Goal: Information Seeking & Learning: Find specific fact

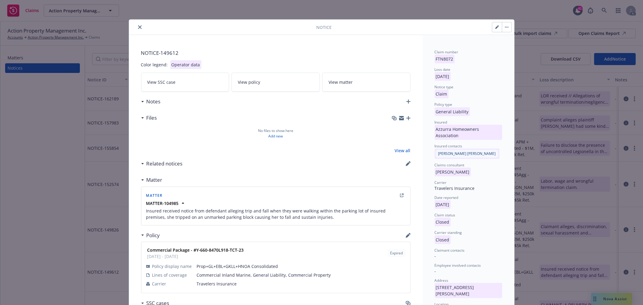
click at [495, 27] on icon "button" at bounding box center [497, 27] width 4 height 4
select select "GENERAL_LIABILITY"
select select "closed"
select select "CLAIM"
select select "CLOSED"
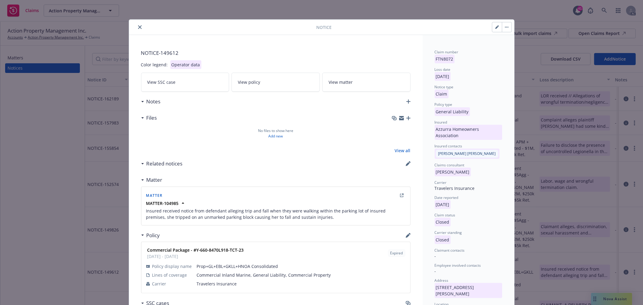
select select "administrative-closure"
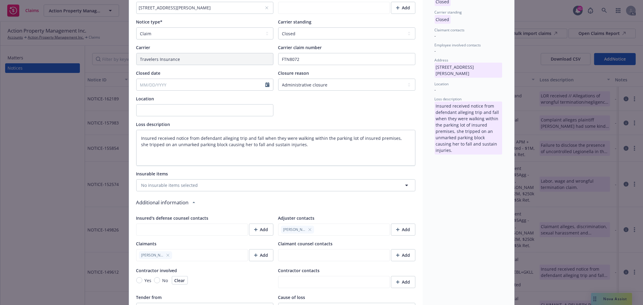
scroll to position [268, 0]
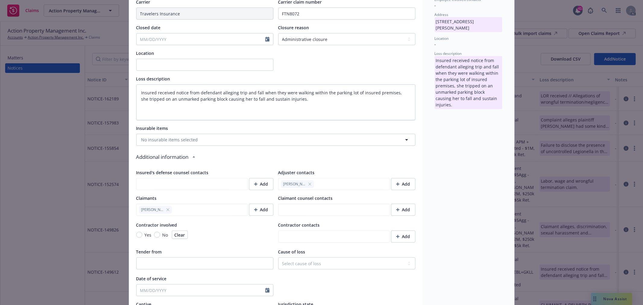
click at [308, 183] on icon "button" at bounding box center [309, 184] width 2 height 2
type textarea "x"
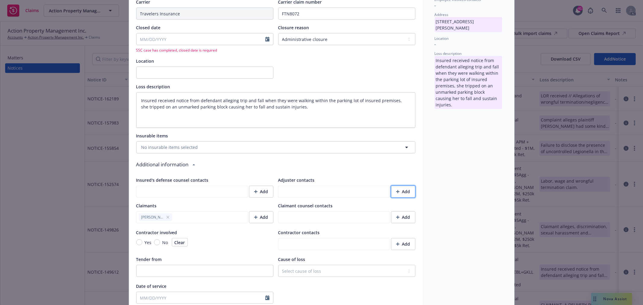
click at [398, 194] on div "Add" at bounding box center [403, 191] width 14 height 11
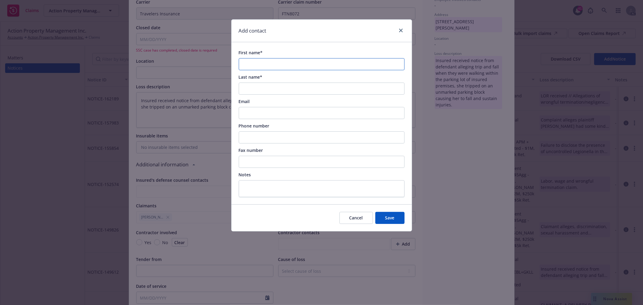
click at [275, 62] on input "First name*" at bounding box center [322, 64] width 166 height 12
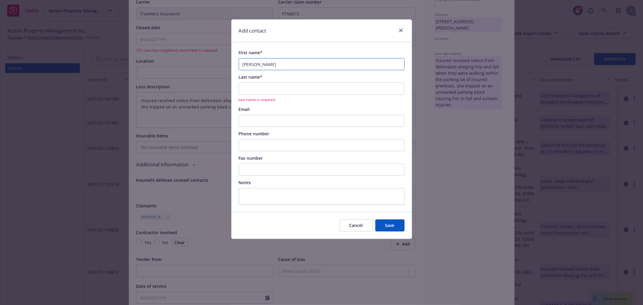
type input "[PERSON_NAME]"
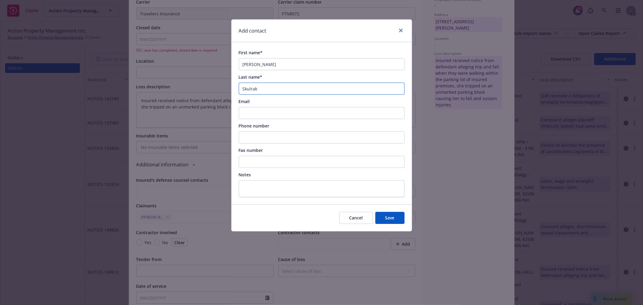
type input "Skulrak"
click at [259, 140] on input "Phone number" at bounding box center [322, 137] width 166 height 12
paste input "909.612.3636"
type input "909.612.3636"
click at [286, 110] on input "Email" at bounding box center [322, 113] width 166 height 12
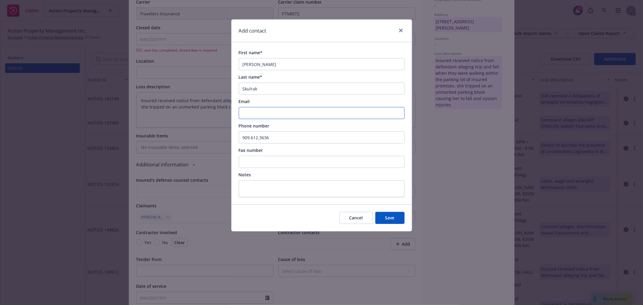
paste input "[EMAIL_ADDRESS][DOMAIN_NAME]"
type input "[EMAIL_ADDRESS][DOMAIN_NAME]"
click at [388, 218] on span "Save" at bounding box center [389, 218] width 9 height 6
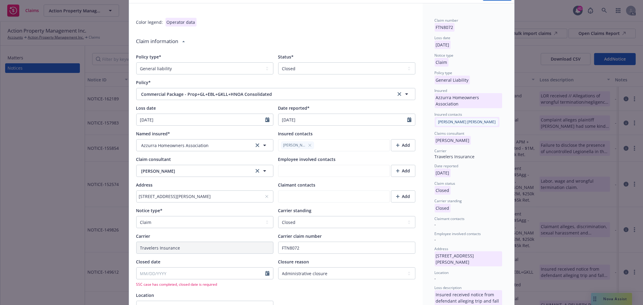
scroll to position [0, 0]
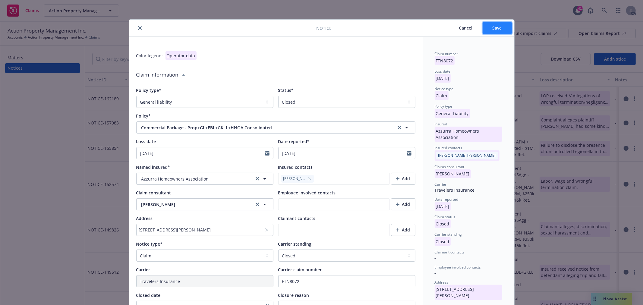
click at [498, 24] on button "Save" at bounding box center [496, 28] width 29 height 12
type textarea "x"
click at [138, 29] on icon "close" at bounding box center [140, 28] width 4 height 4
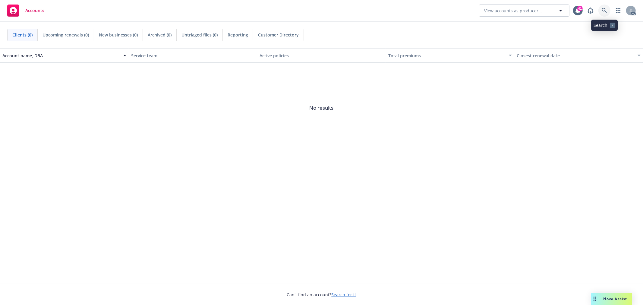
click at [604, 11] on icon at bounding box center [603, 10] width 5 height 5
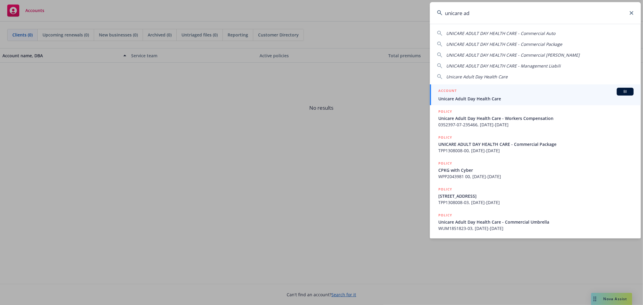
type input "unicare ad"
click at [513, 92] on div "ACCOUNT BI" at bounding box center [535, 92] width 195 height 8
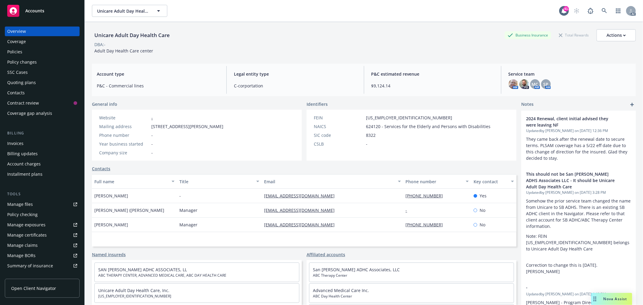
click at [35, 52] on div "Policies" at bounding box center [42, 52] width 70 height 10
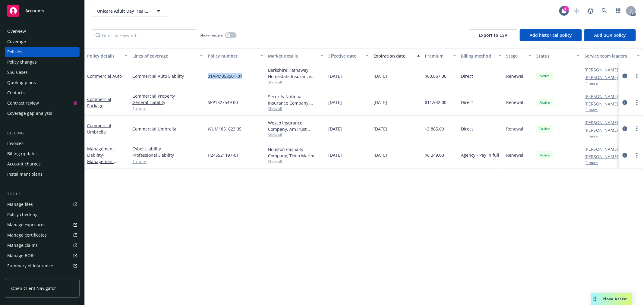
drag, startPoint x: 245, startPoint y: 77, endPoint x: 207, endPoint y: 76, distance: 38.0
click at [207, 76] on div "01APM058501-01" at bounding box center [235, 76] width 60 height 26
copy span "01APM058501-01"
click at [95, 76] on link "Commercial Auto" at bounding box center [104, 76] width 35 height 6
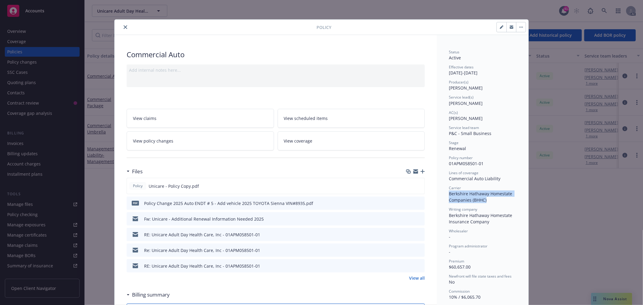
drag, startPoint x: 485, startPoint y: 199, endPoint x: 444, endPoint y: 195, distance: 41.5
copy span "Berkshire Hathaway Homestate Companies (BHHC)"
click at [124, 27] on icon "close" at bounding box center [126, 27] width 4 height 4
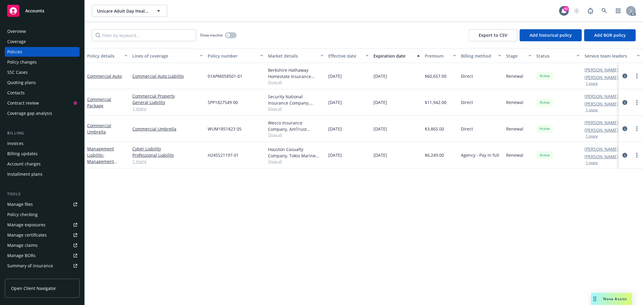
click at [17, 31] on div "Overview" at bounding box center [16, 32] width 19 height 10
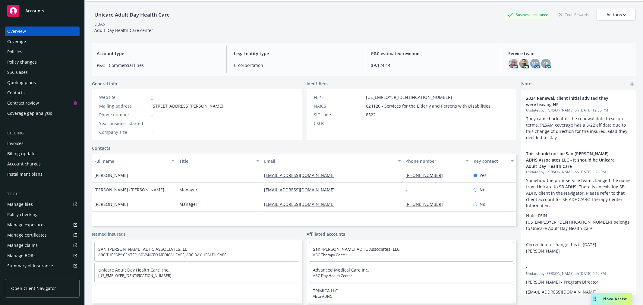
scroll to position [22, 0]
drag, startPoint x: 328, startPoint y: 174, endPoint x: 260, endPoint y: 177, distance: 68.1
click at [262, 177] on div "unicareadhc99@yahoo.com" at bounding box center [332, 174] width 141 height 14
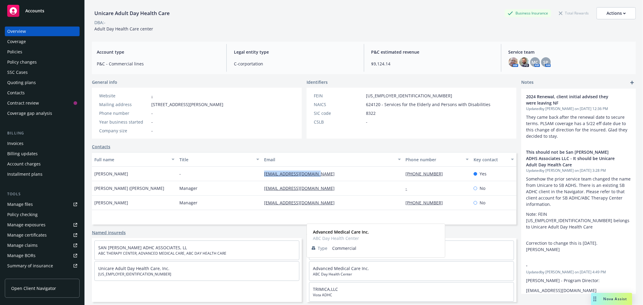
copy link "unicareadhc99@yahoo.com"
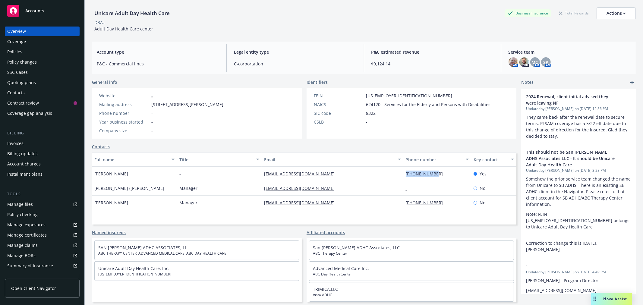
drag, startPoint x: 446, startPoint y: 175, endPoint x: 401, endPoint y: 178, distance: 45.0
click at [403, 178] on div "626-279-9082" at bounding box center [437, 174] width 68 height 14
copy link "626-279-9082"
click at [19, 49] on div "Policies" at bounding box center [14, 52] width 15 height 10
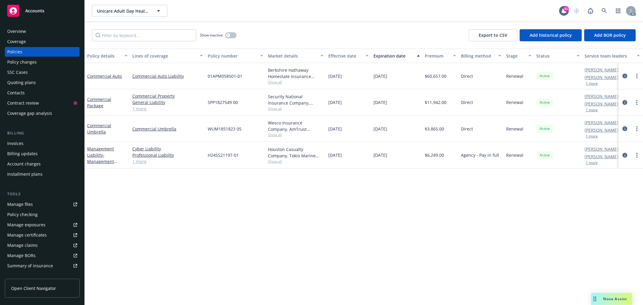
scroll to position [0, 23]
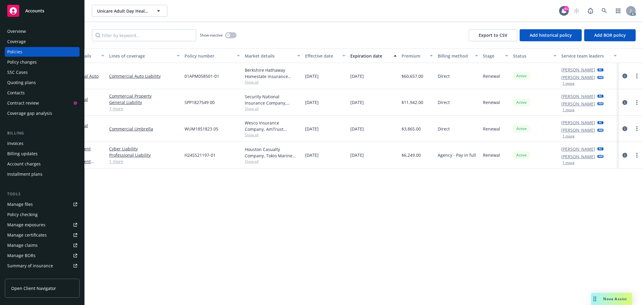
click at [569, 84] on button "1 more" at bounding box center [568, 84] width 12 height 4
click at [605, 9] on icon at bounding box center [603, 10] width 5 height 5
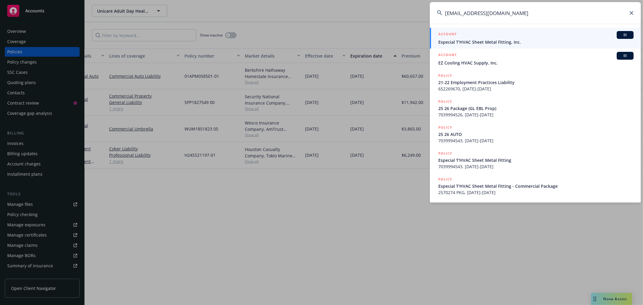
type input "mariat@especialt.com"
click at [520, 38] on div "ACCOUNT BI" at bounding box center [535, 35] width 195 height 8
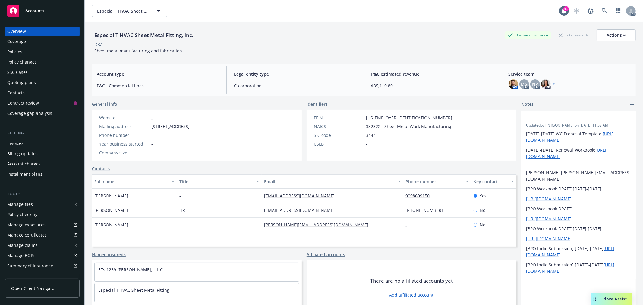
click at [31, 50] on div "Policies" at bounding box center [42, 52] width 70 height 10
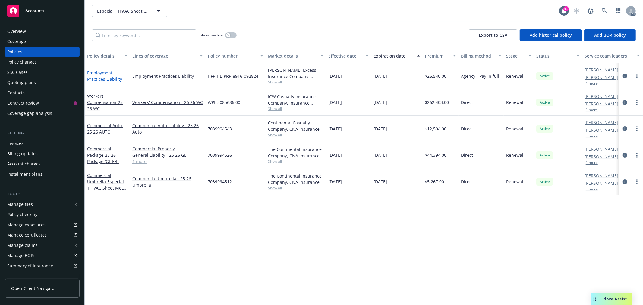
click at [112, 78] on link "Employment Practices Liability" at bounding box center [104, 76] width 35 height 12
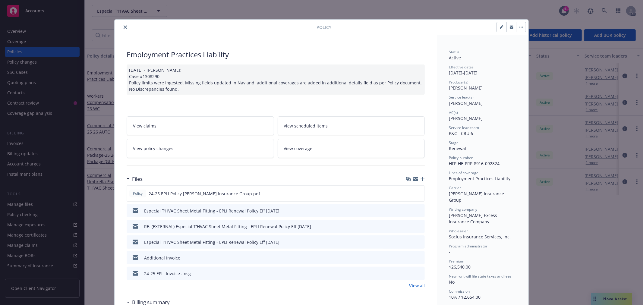
scroll to position [33, 0]
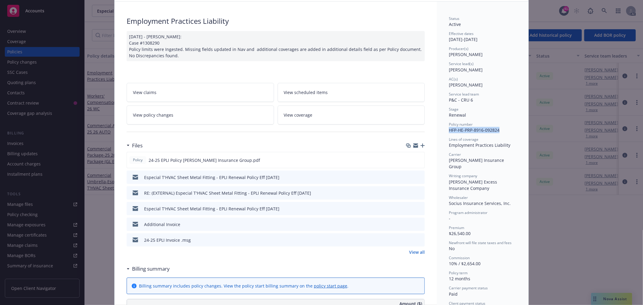
drag, startPoint x: 499, startPoint y: 129, endPoint x: 444, endPoint y: 130, distance: 54.2
copy span "HFP-HE-PRP-8916-092824"
